Goal: Navigation & Orientation: Find specific page/section

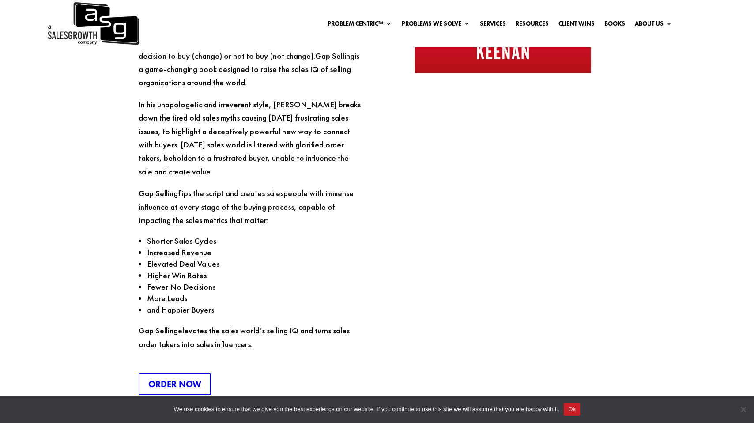
scroll to position [2331, 0]
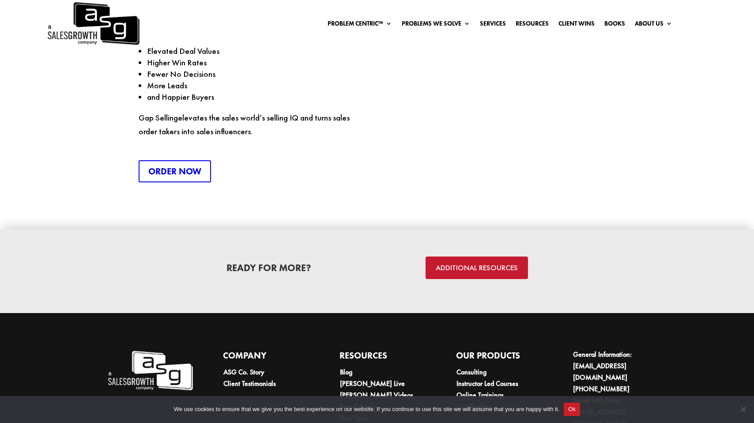
click at [481, 257] on link "ADDITIONAL RESOURCES" at bounding box center [477, 268] width 102 height 23
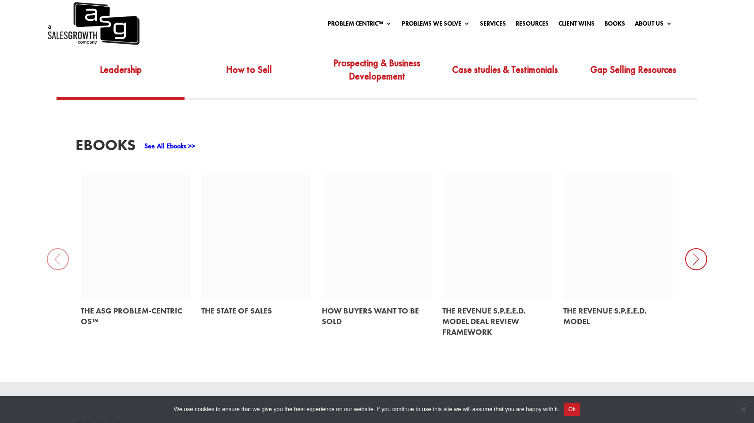
scroll to position [610, 0]
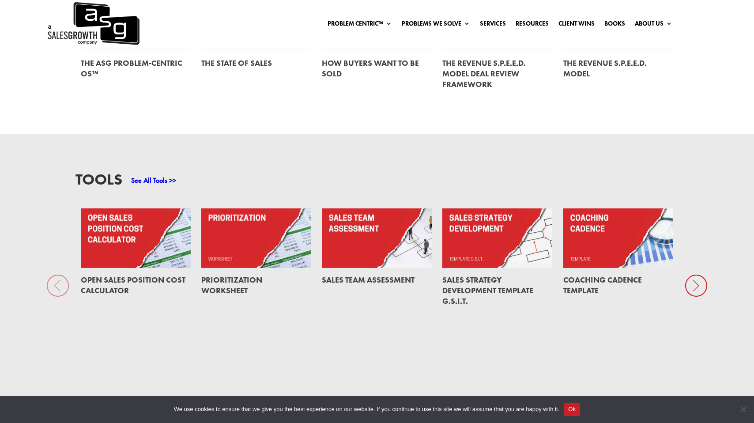
click at [703, 277] on icon at bounding box center [697, 286] width 22 height 22
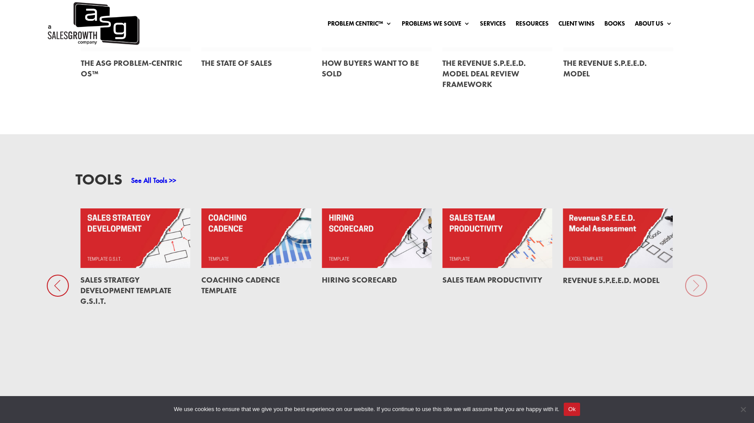
click at [703, 277] on div "Tools See All Tools >> Open Sales Position Cost Calculator Prioritization Works…" at bounding box center [377, 267] width 754 height 267
